Goal: Task Accomplishment & Management: Manage account settings

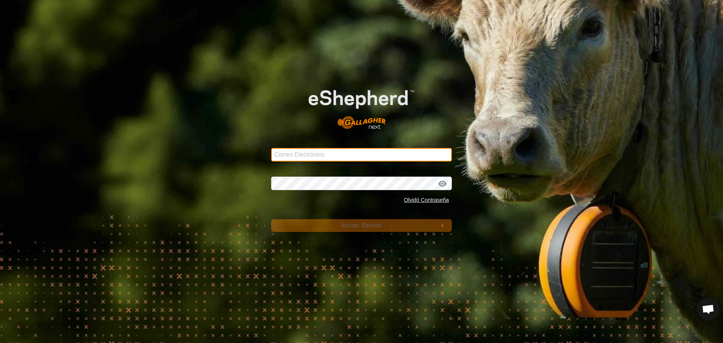
click at [319, 155] on input "Correo Electrónico" at bounding box center [361, 155] width 181 height 14
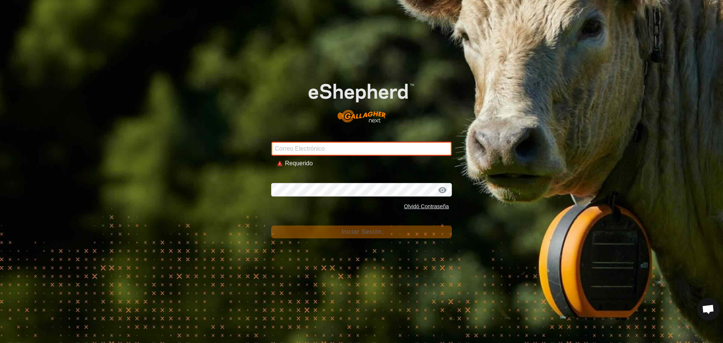
type input "[EMAIL_ADDRESS][DOMAIN_NAME]"
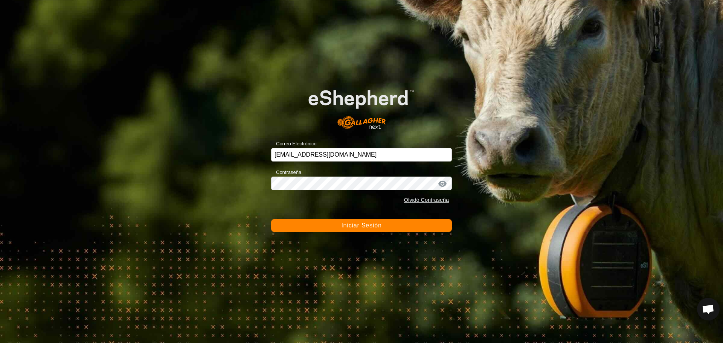
click at [353, 225] on span "Iniciar Sesión" at bounding box center [361, 225] width 40 height 6
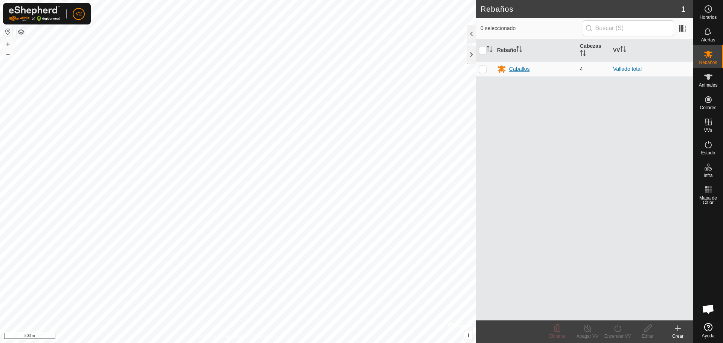
click at [516, 69] on div "Caballos" at bounding box center [519, 69] width 20 height 8
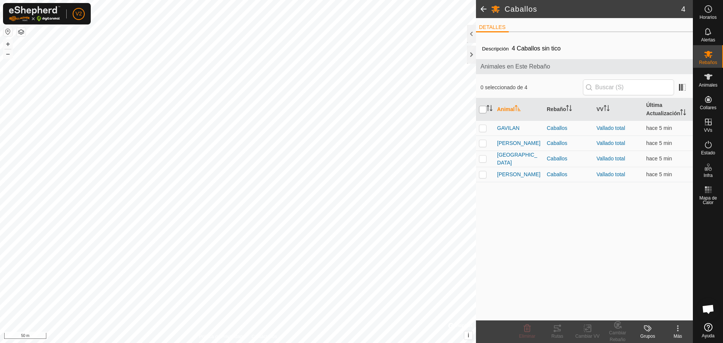
click at [482, 110] on input "checkbox" at bounding box center [483, 110] width 8 height 8
checkbox input "true"
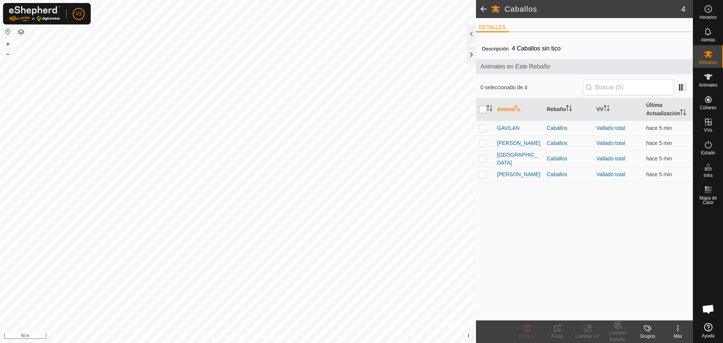
checkbox input "true"
click at [557, 329] on icon at bounding box center [557, 328] width 9 height 9
